Goal: Transaction & Acquisition: Obtain resource

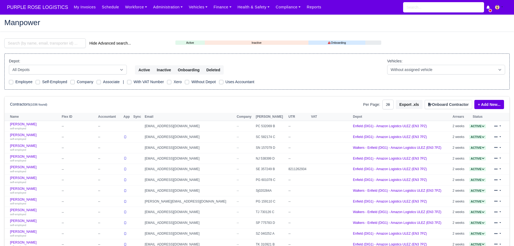
select select "25"
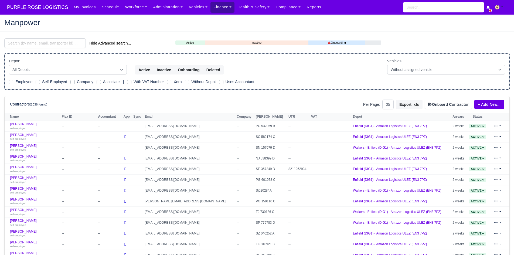
click at [212, 12] on link "Finance" at bounding box center [222, 7] width 24 height 11
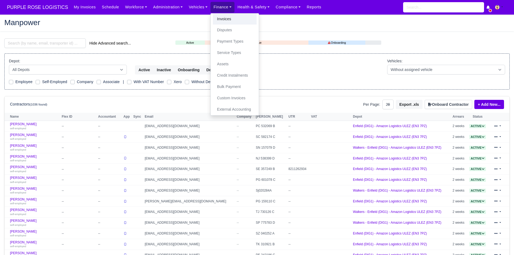
click at [217, 17] on link "Invoices" at bounding box center [235, 18] width 44 height 11
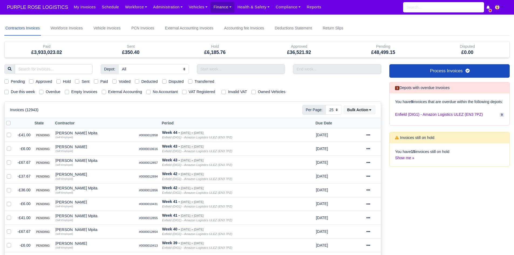
select select "25"
click at [230, 66] on input "text" at bounding box center [241, 69] width 88 height 10
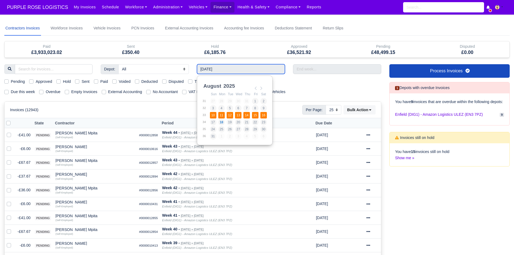
type input "[DATE] - [DATE]"
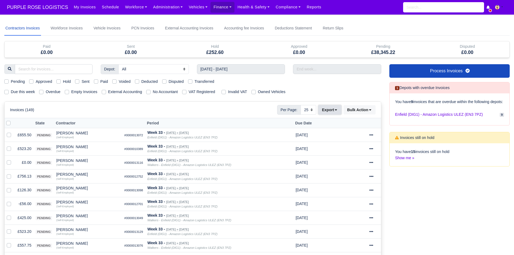
click at [331, 111] on button "Export" at bounding box center [329, 109] width 23 height 9
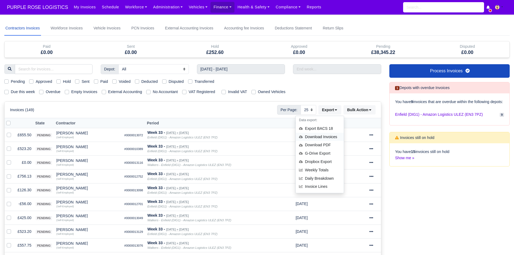
click at [327, 134] on div "Download Invoices" at bounding box center [320, 137] width 48 height 8
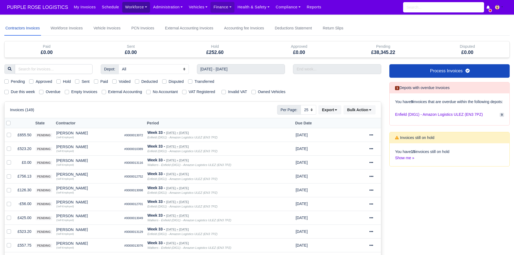
click at [134, 8] on link "Workforce" at bounding box center [136, 7] width 28 height 11
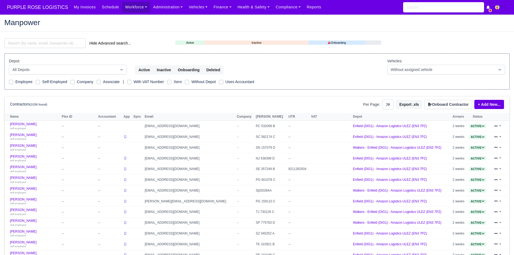
select select "25"
